Goal: Task Accomplishment & Management: Use online tool/utility

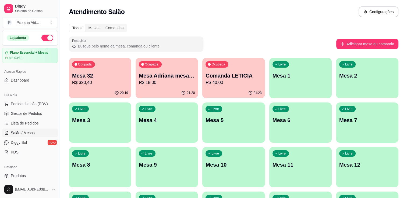
click at [58, 96] on div "Diggy Sistema de Gestão P Pizzaria Atit ... Loja aberta Plano Essencial + Mesas…" at bounding box center [30, 99] width 60 height 198
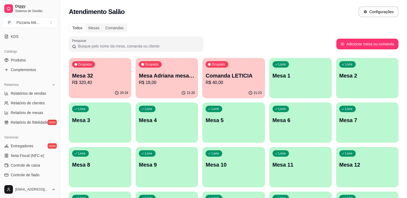
scroll to position [115, 0]
click at [36, 166] on span "Controle de caixa" at bounding box center [25, 166] width 29 height 5
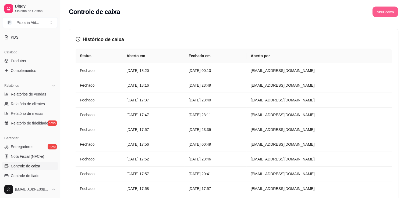
click at [382, 9] on button "Abrir caixa" at bounding box center [385, 12] width 26 height 10
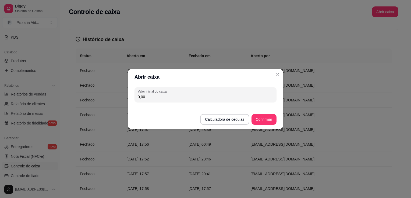
click at [221, 95] on input "0,00" at bounding box center [205, 96] width 135 height 5
type input "600,00"
click at [268, 119] on button "Confirmar" at bounding box center [264, 119] width 24 height 10
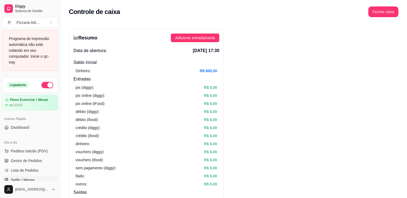
click at [30, 180] on span "Salão / Mesas" at bounding box center [23, 180] width 24 height 5
